Goal: Check status: Check status

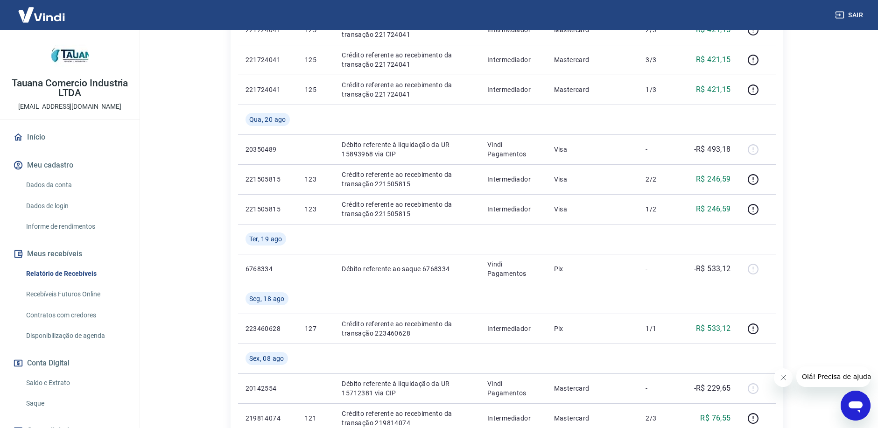
scroll to position [145, 0]
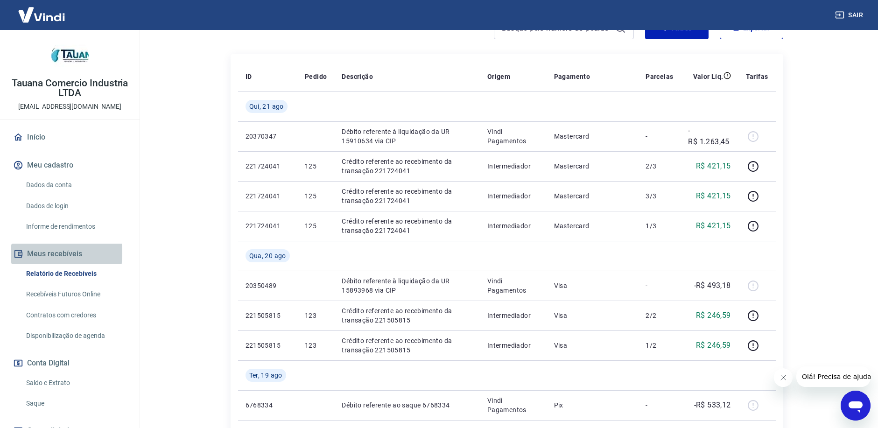
click at [31, 253] on button "Meus recebíveis" at bounding box center [69, 254] width 117 height 21
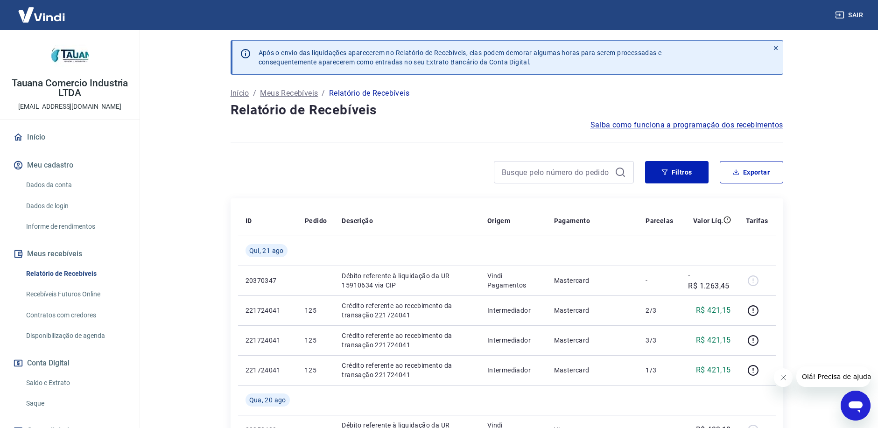
scroll to position [0, 0]
click at [50, 255] on button "Meus recebíveis" at bounding box center [69, 254] width 117 height 21
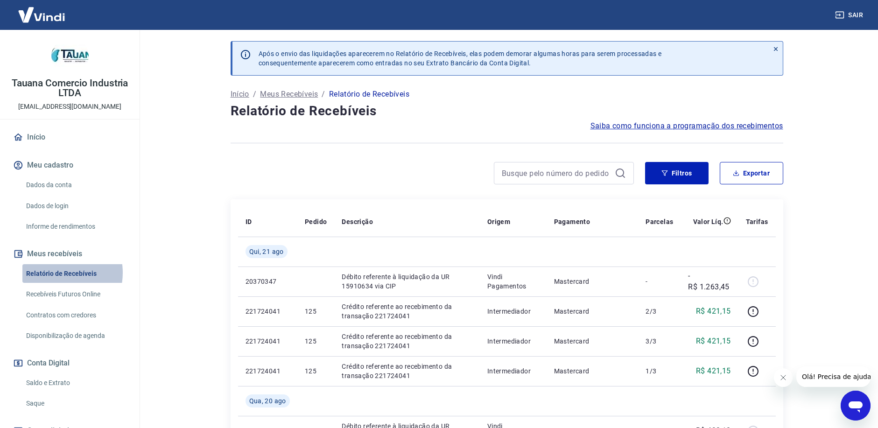
click at [55, 272] on link "Relatório de Recebíveis" at bounding box center [75, 273] width 106 height 19
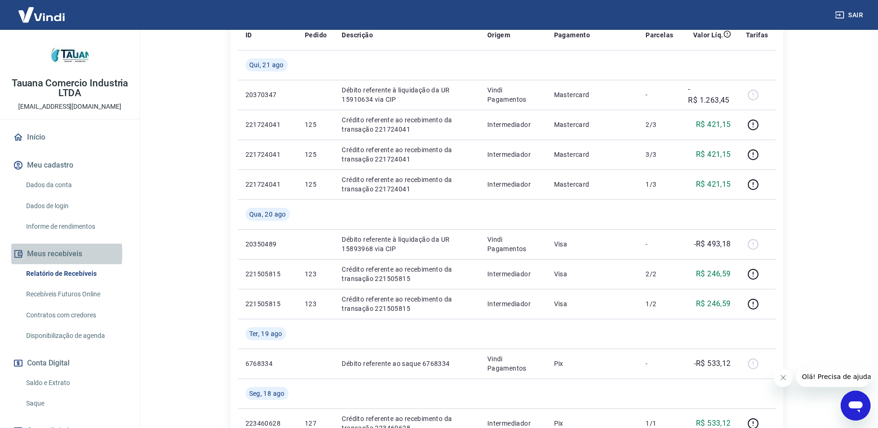
click at [20, 254] on circle "button" at bounding box center [19, 253] width 1 height 1
click at [47, 254] on button "Meus recebíveis" at bounding box center [69, 254] width 117 height 21
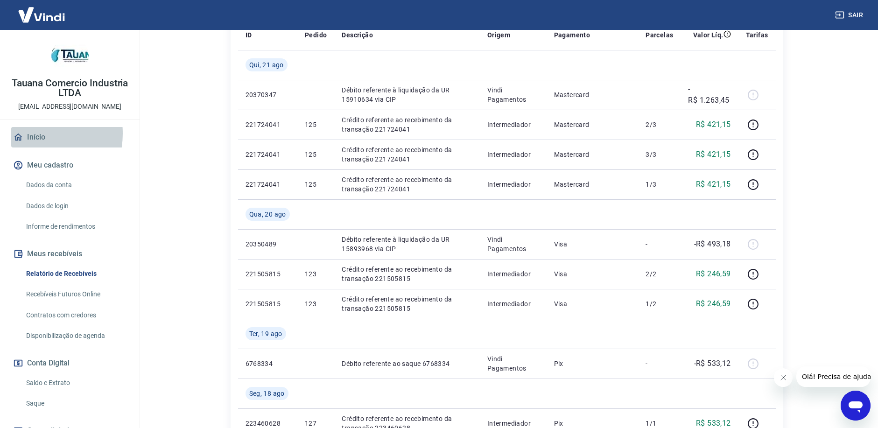
click at [26, 133] on link "Início" at bounding box center [69, 137] width 117 height 21
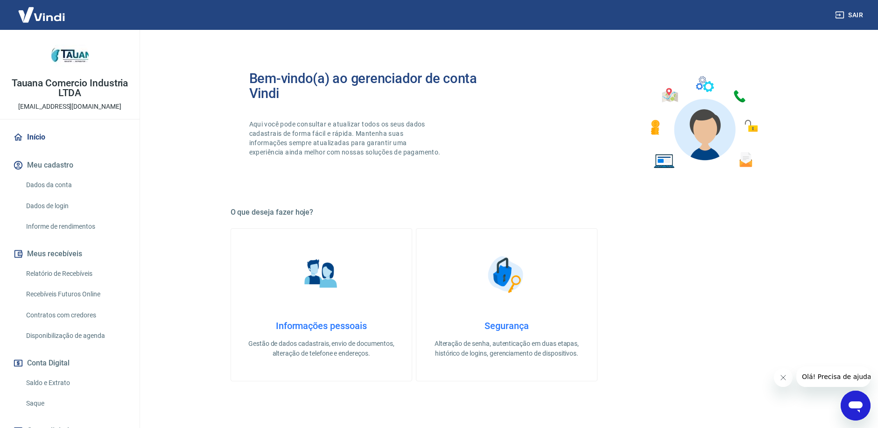
scroll to position [140, 0]
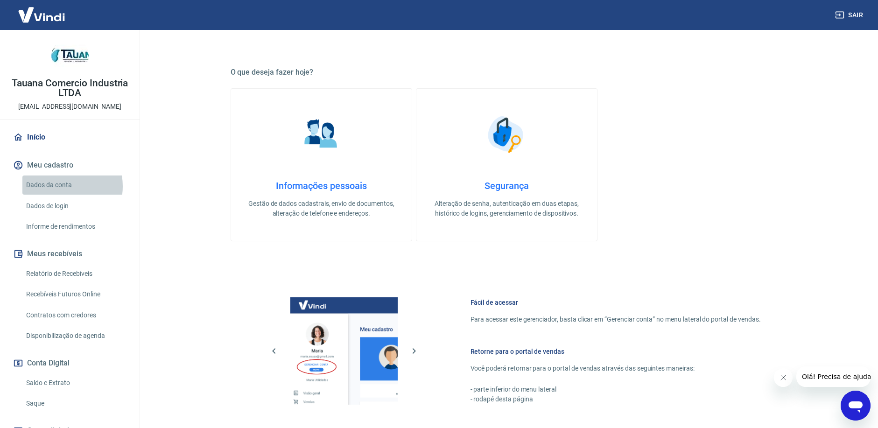
click at [56, 186] on link "Dados da conta" at bounding box center [75, 184] width 106 height 19
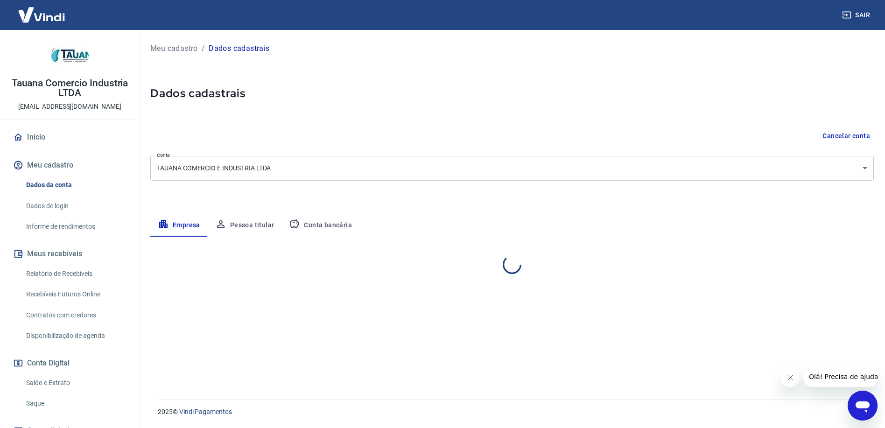
select select "SP"
select select "business"
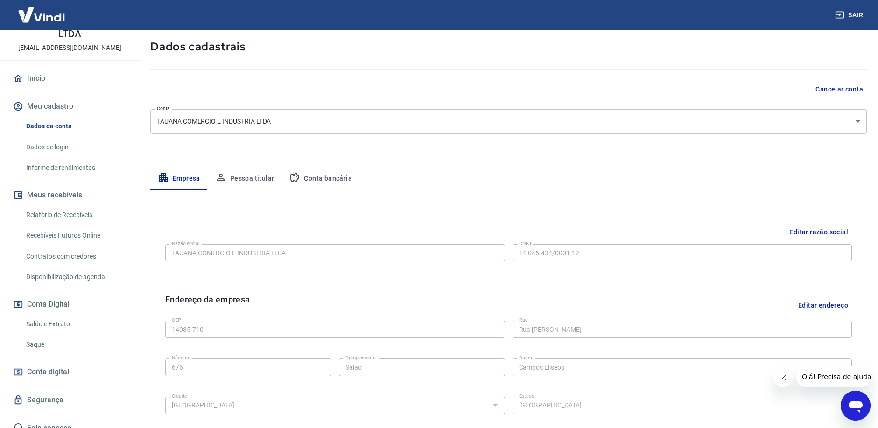
scroll to position [69, 0]
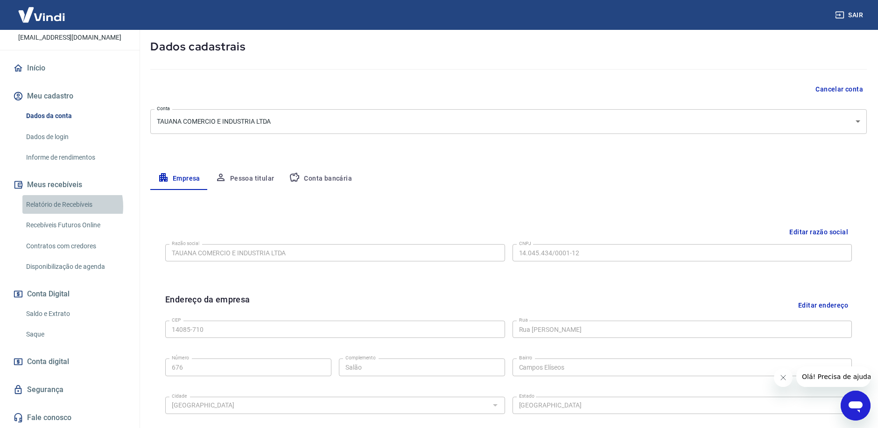
click at [61, 206] on link "Relatório de Recebíveis" at bounding box center [75, 204] width 106 height 19
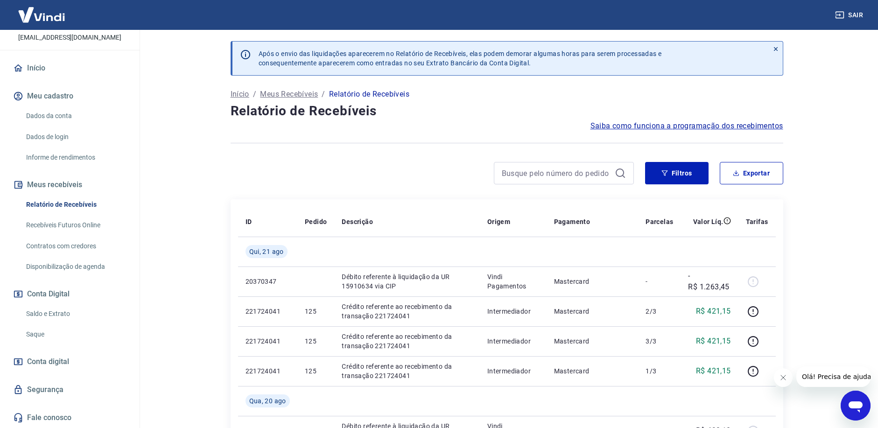
scroll to position [47, 0]
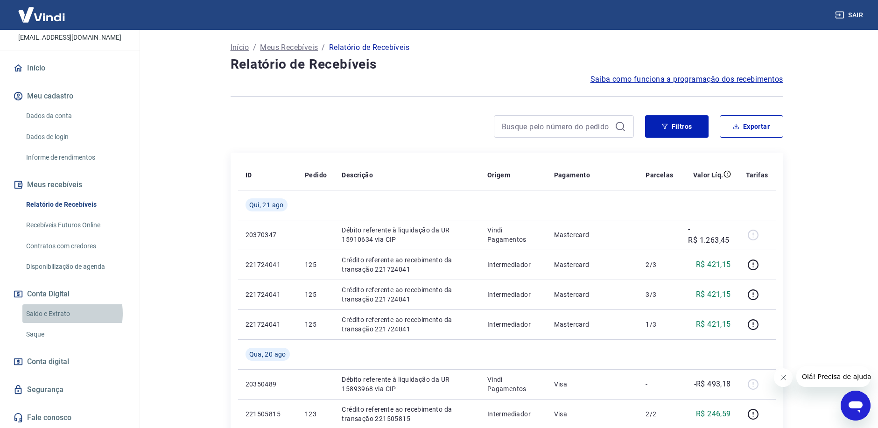
click at [54, 313] on link "Saldo e Extrato" at bounding box center [75, 313] width 106 height 19
